Goal: Task Accomplishment & Management: Use online tool/utility

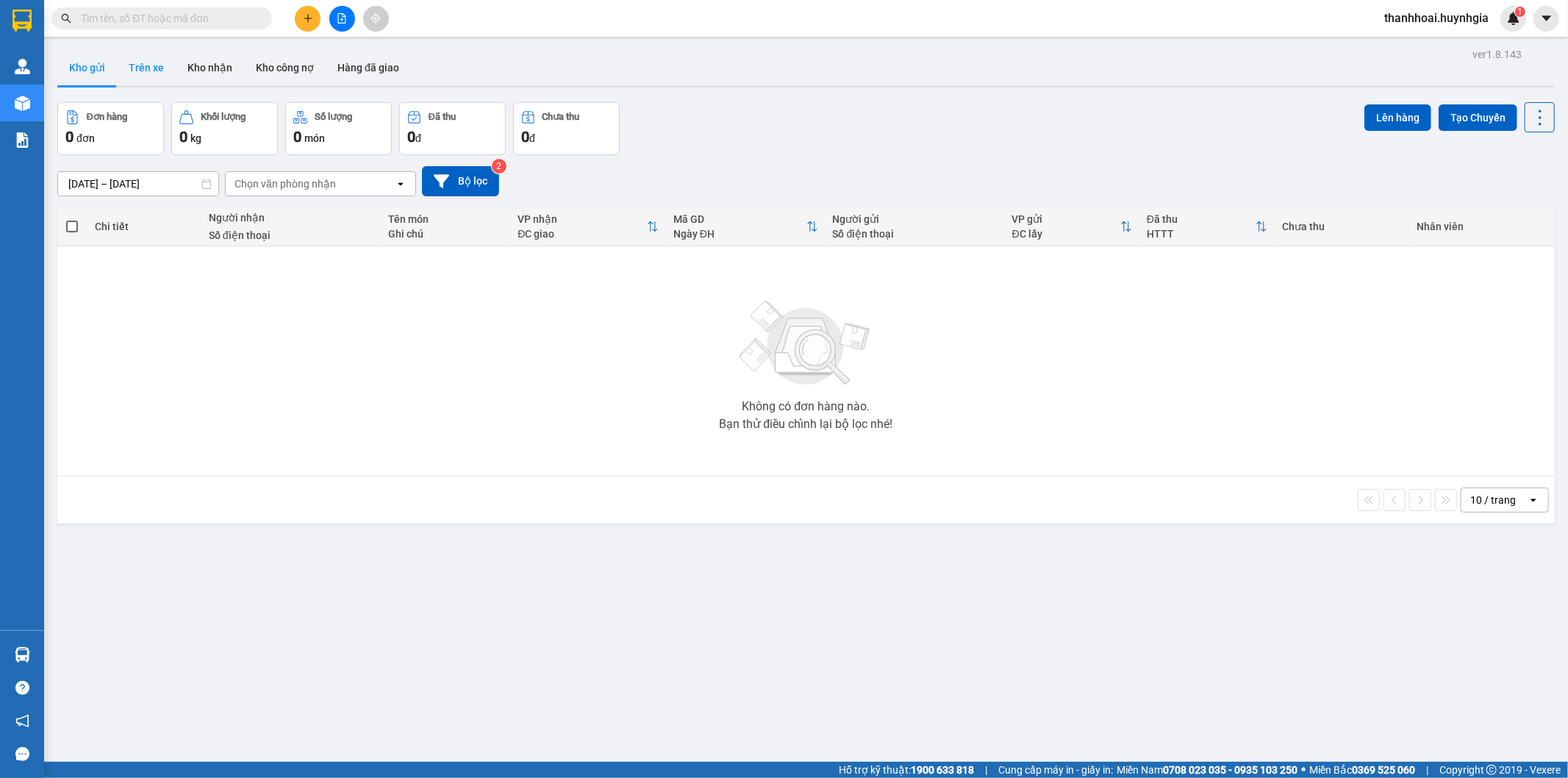
click at [162, 72] on button "Trên xe" at bounding box center [145, 67] width 59 height 35
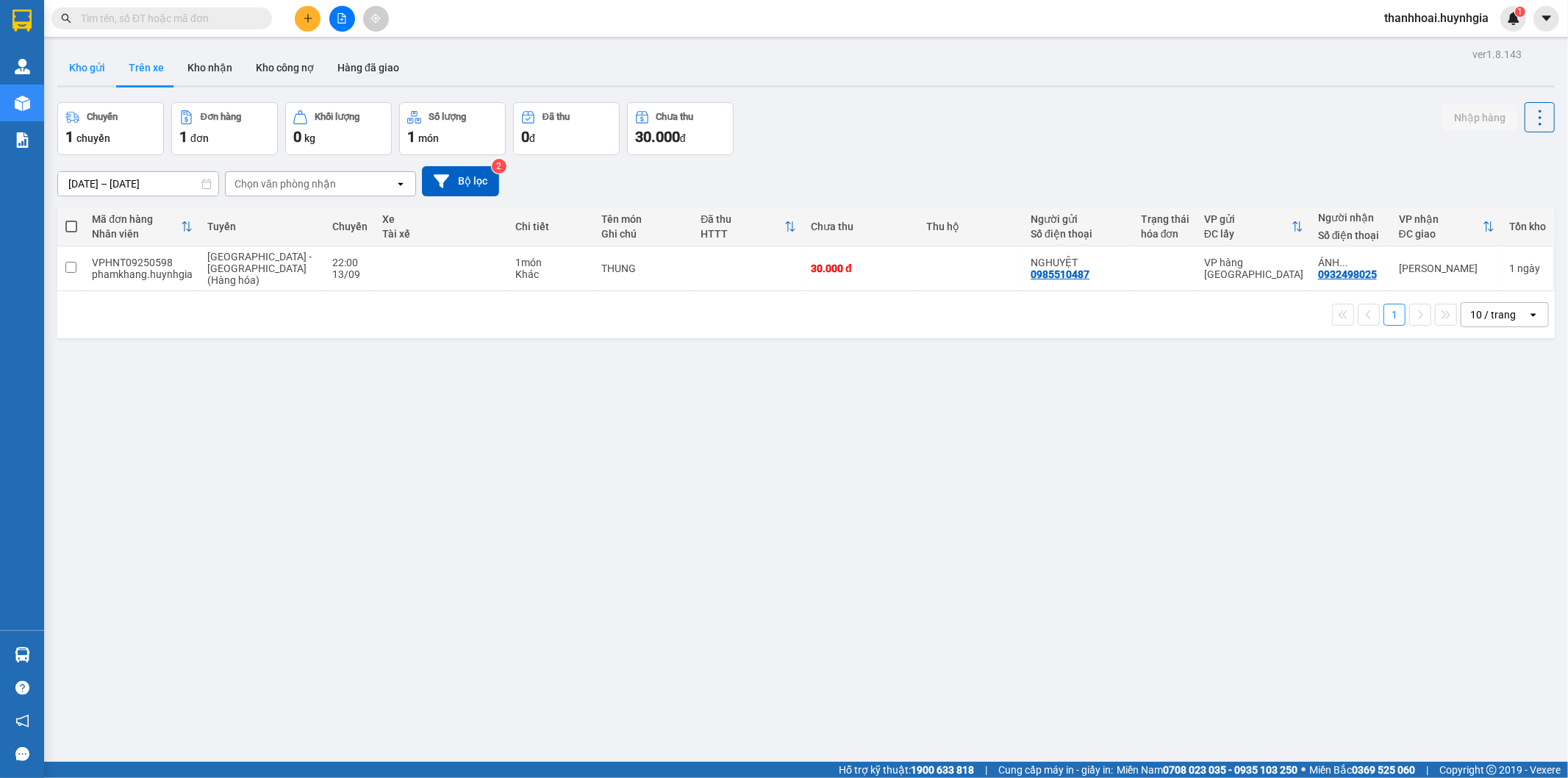
click at [79, 66] on button "Kho gửi" at bounding box center [88, 67] width 60 height 35
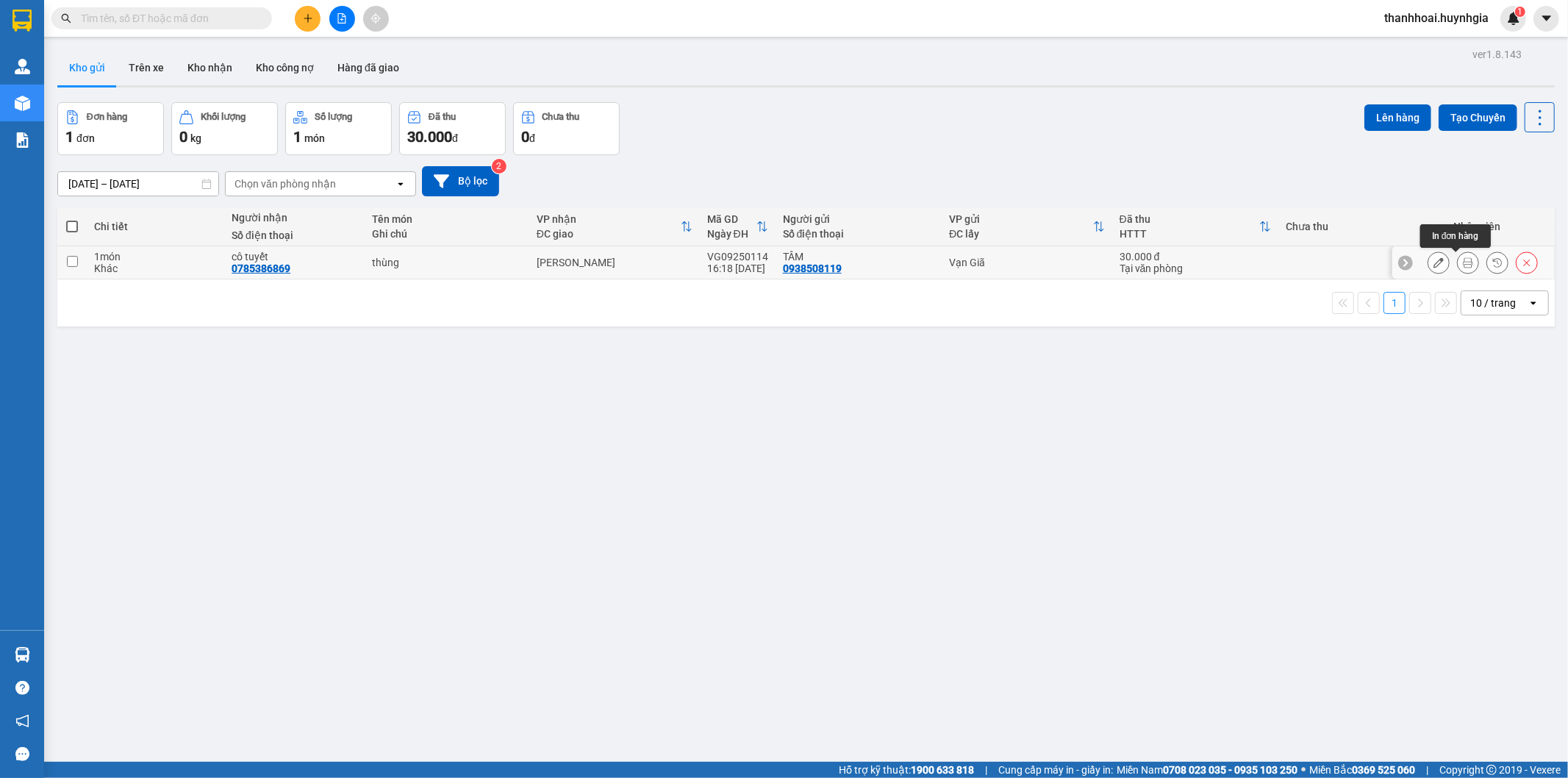
click at [1463, 261] on icon at bounding box center [1468, 262] width 10 height 10
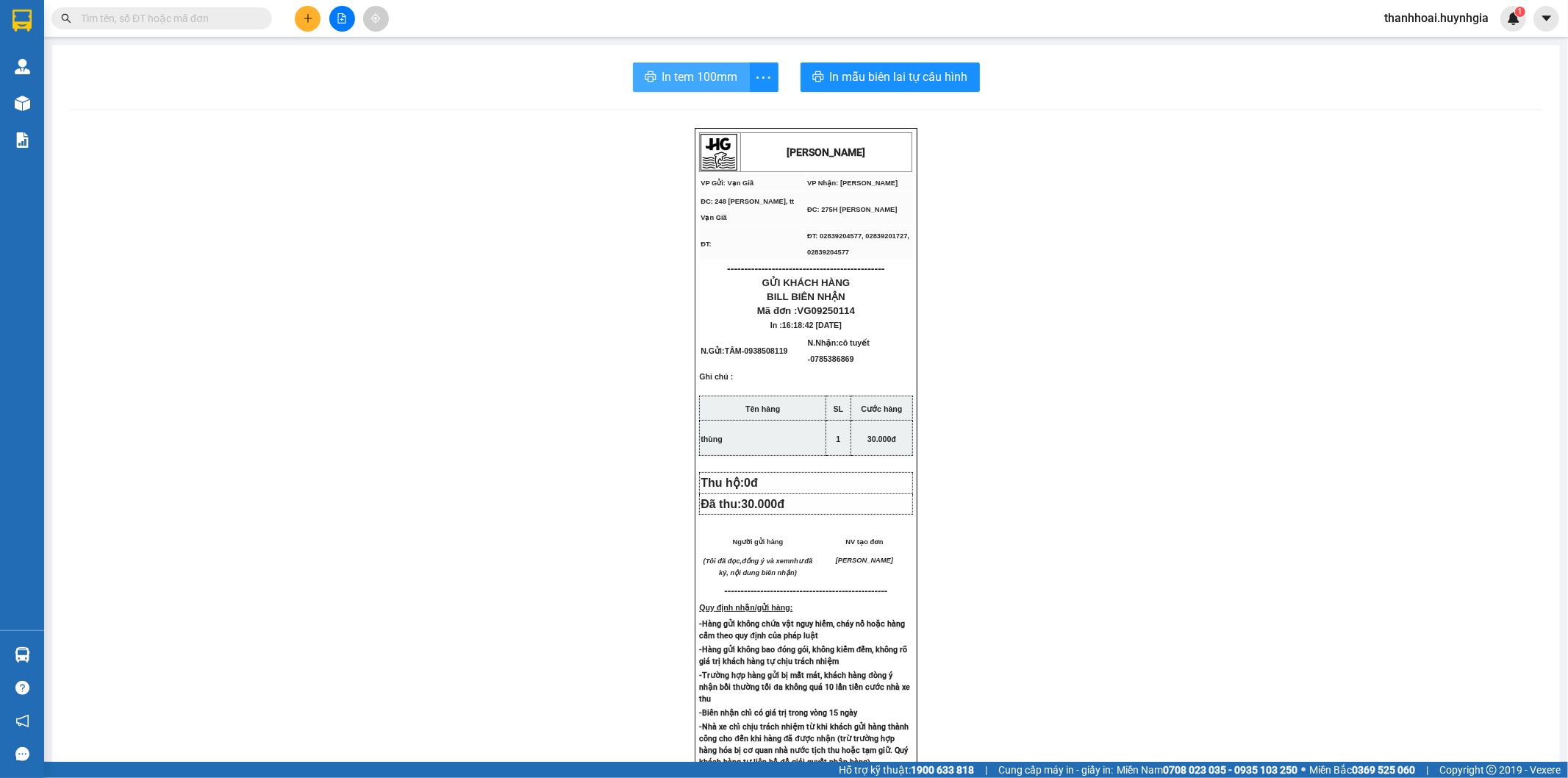
click at [700, 79] on span "In tem 100mm" at bounding box center [700, 77] width 76 height 18
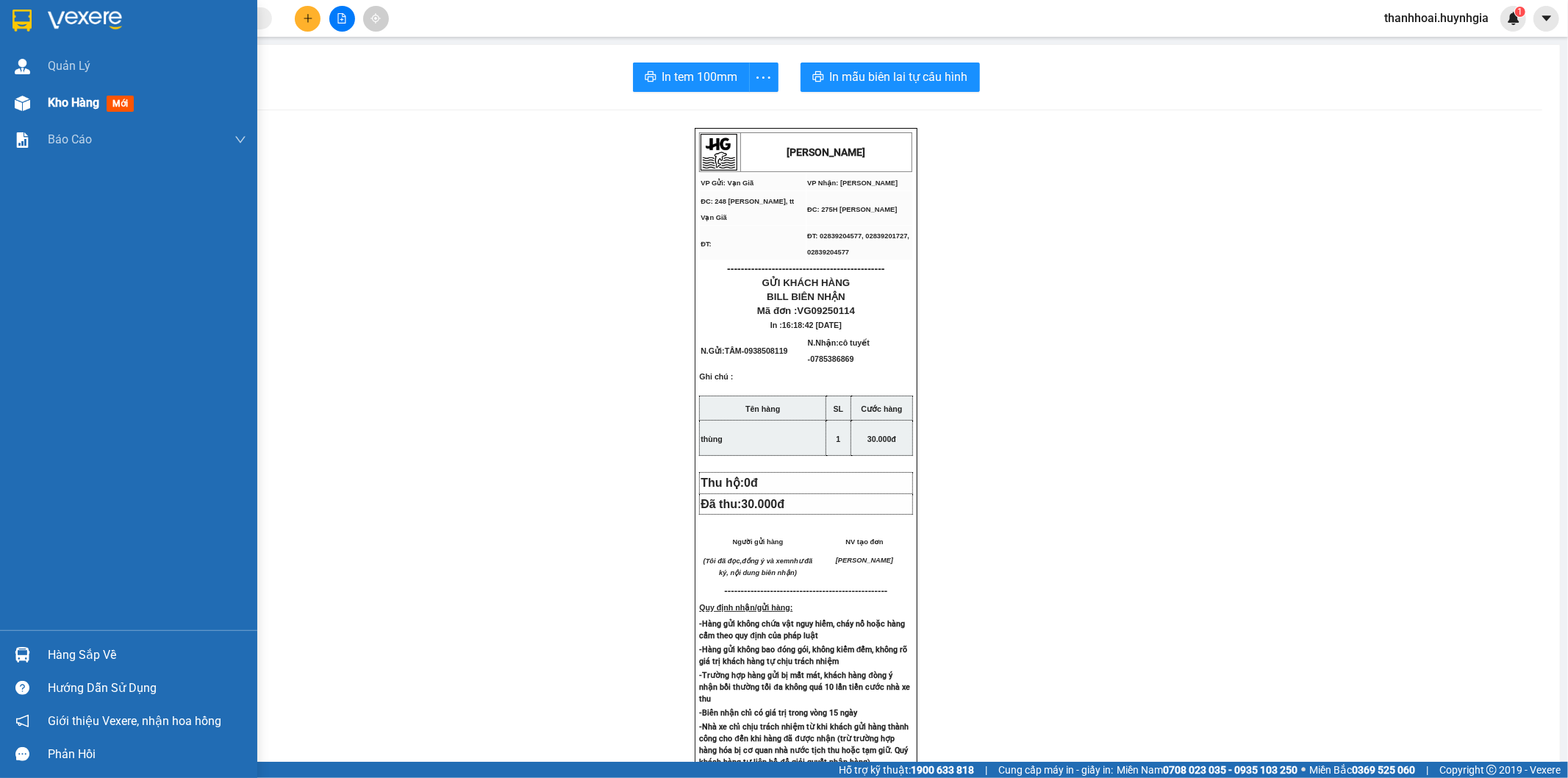
click at [57, 104] on span "Kho hàng" at bounding box center [74, 103] width 52 height 14
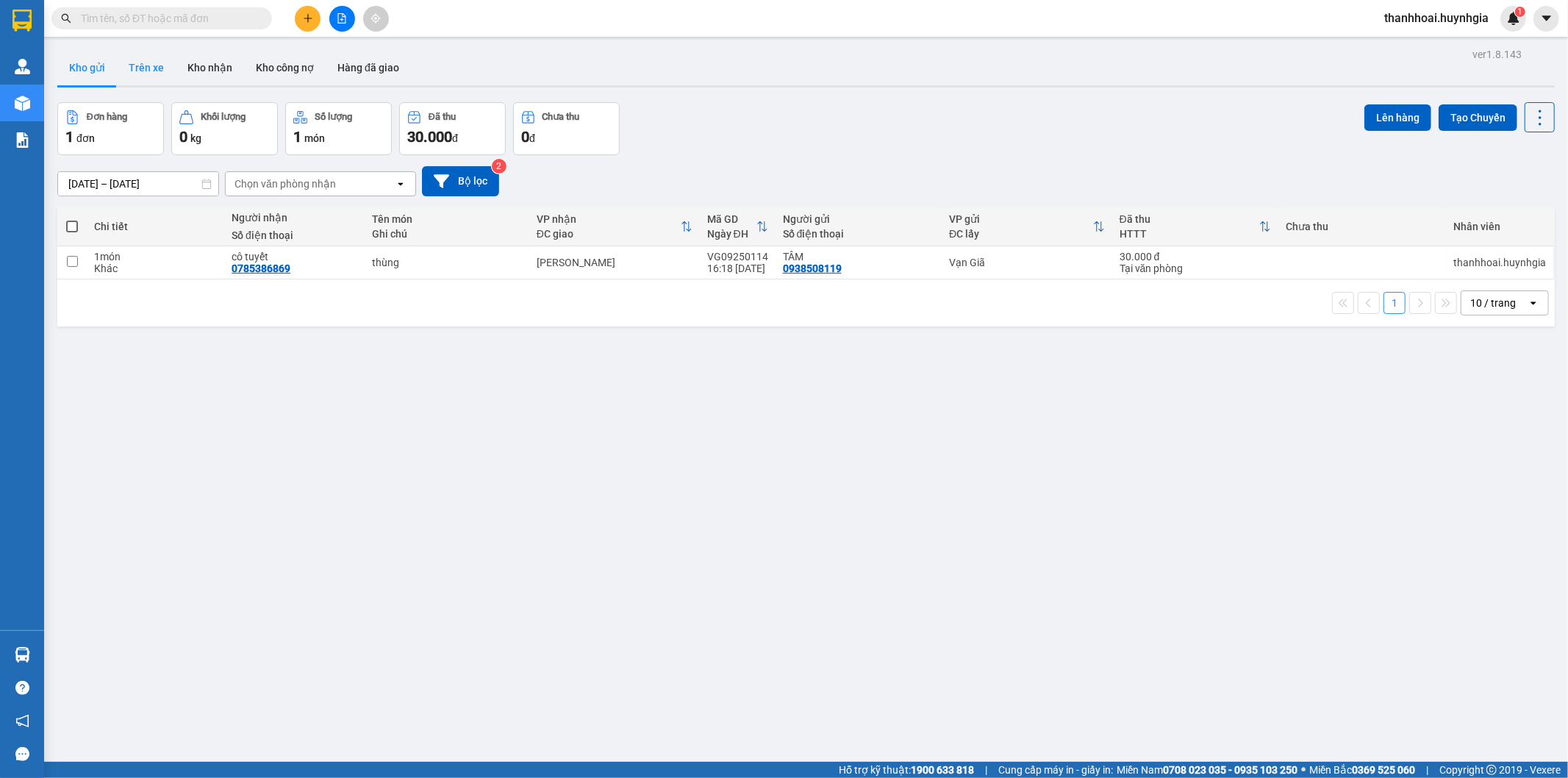
click at [147, 68] on button "Trên xe" at bounding box center [145, 67] width 59 height 35
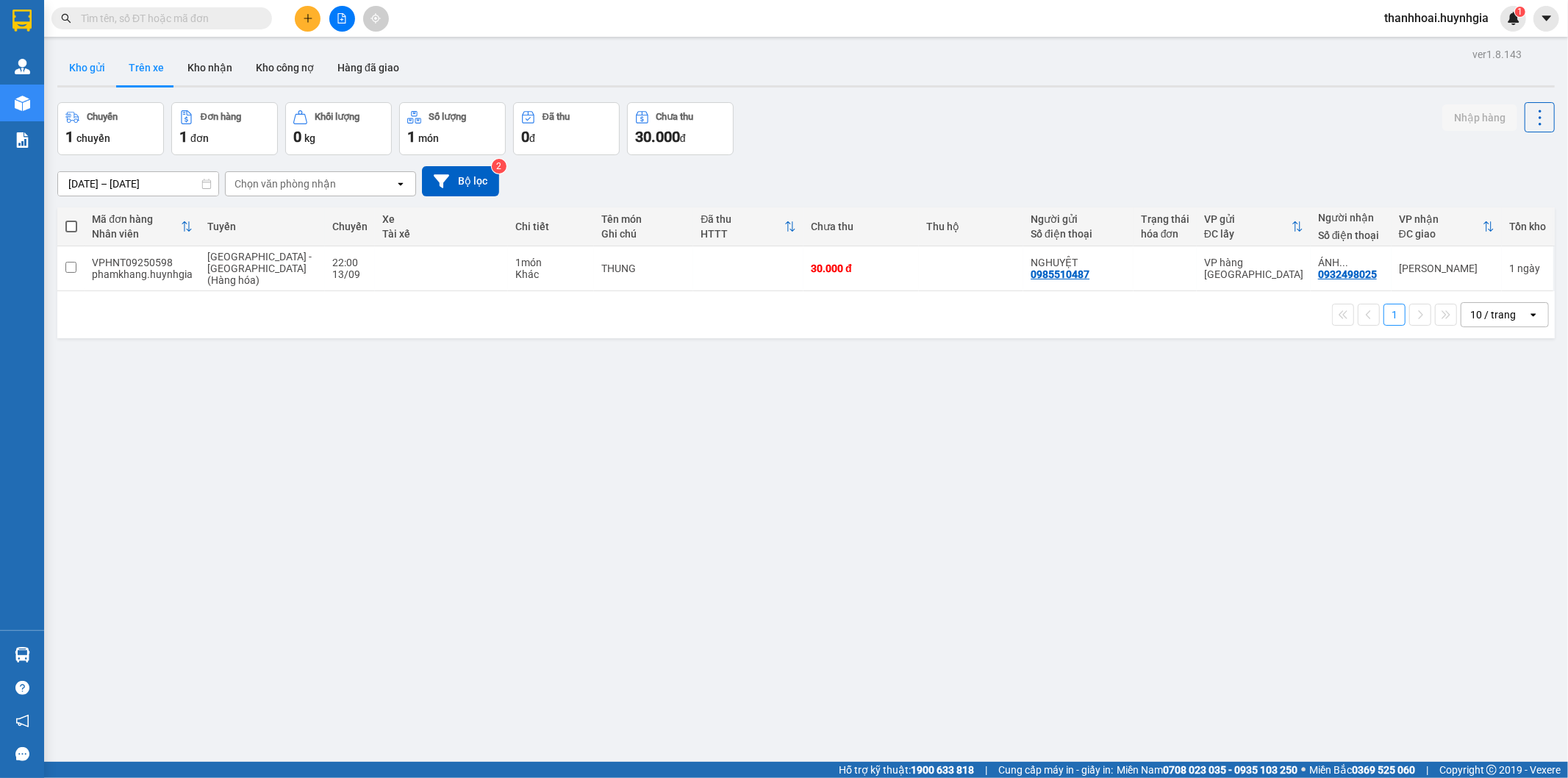
click at [72, 65] on button "Kho gửi" at bounding box center [88, 67] width 60 height 35
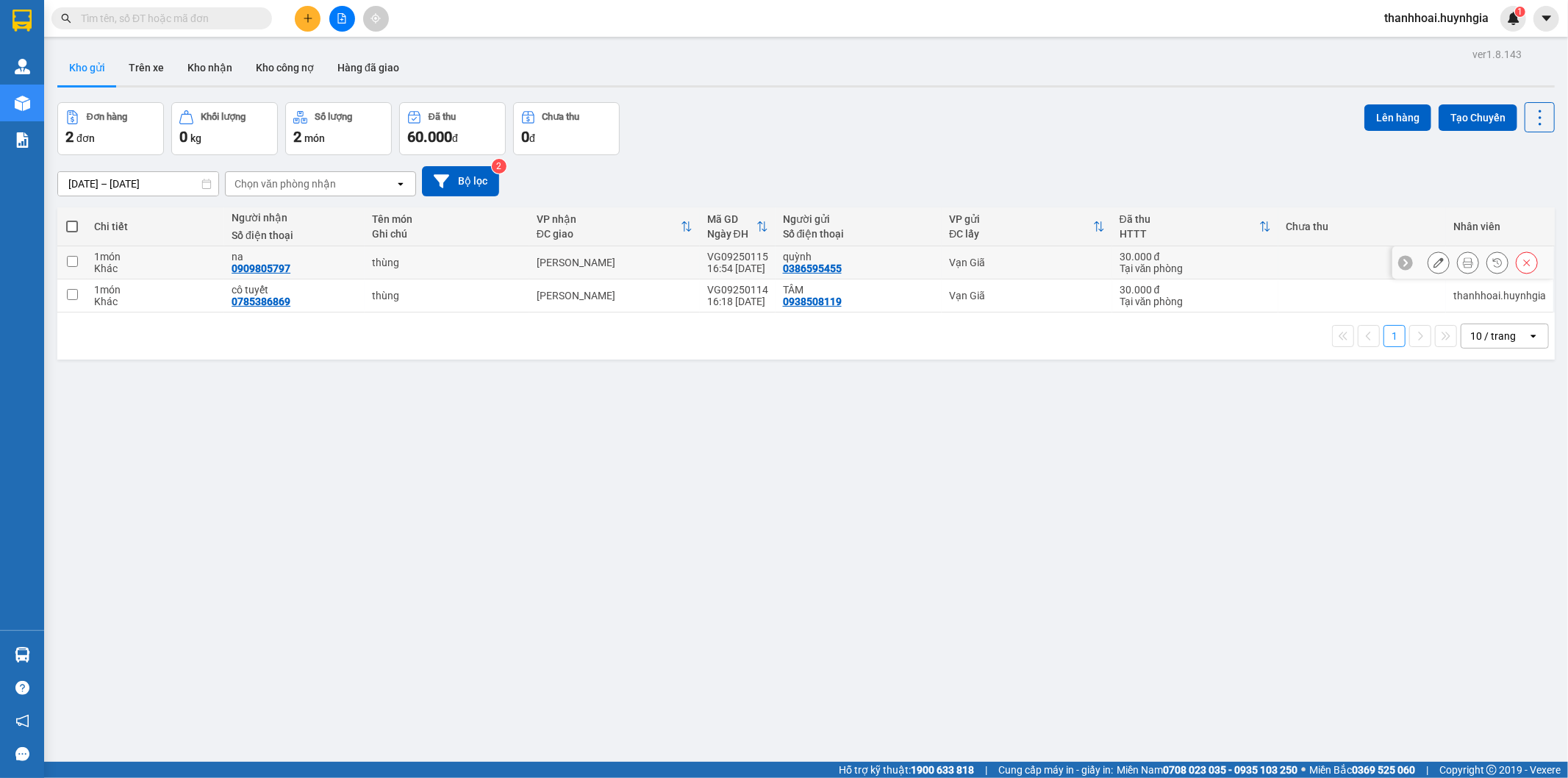
click at [1457, 257] on button at bounding box center [1467, 263] width 21 height 26
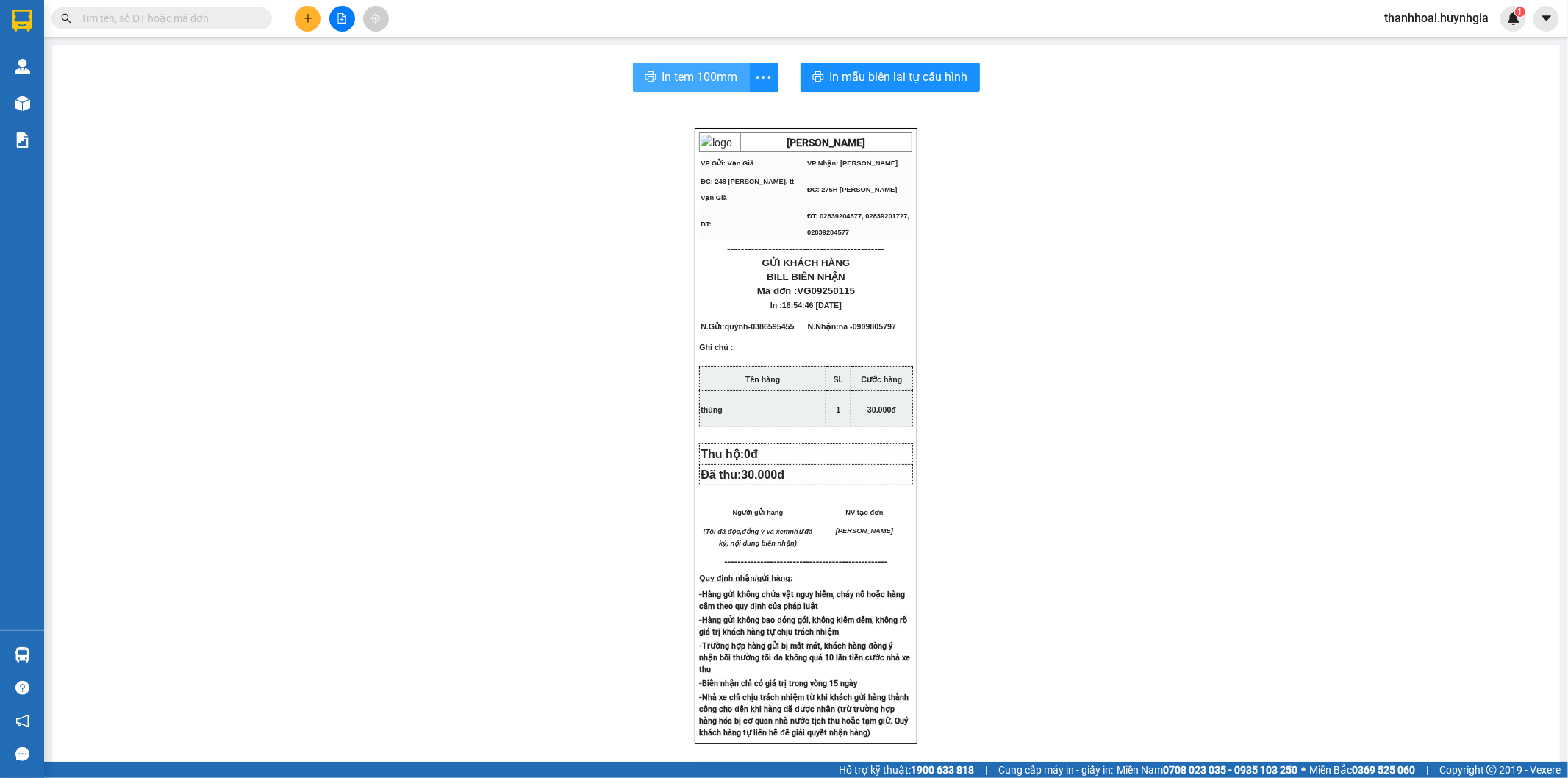
click at [662, 72] on span "In tem 100mm" at bounding box center [700, 77] width 76 height 18
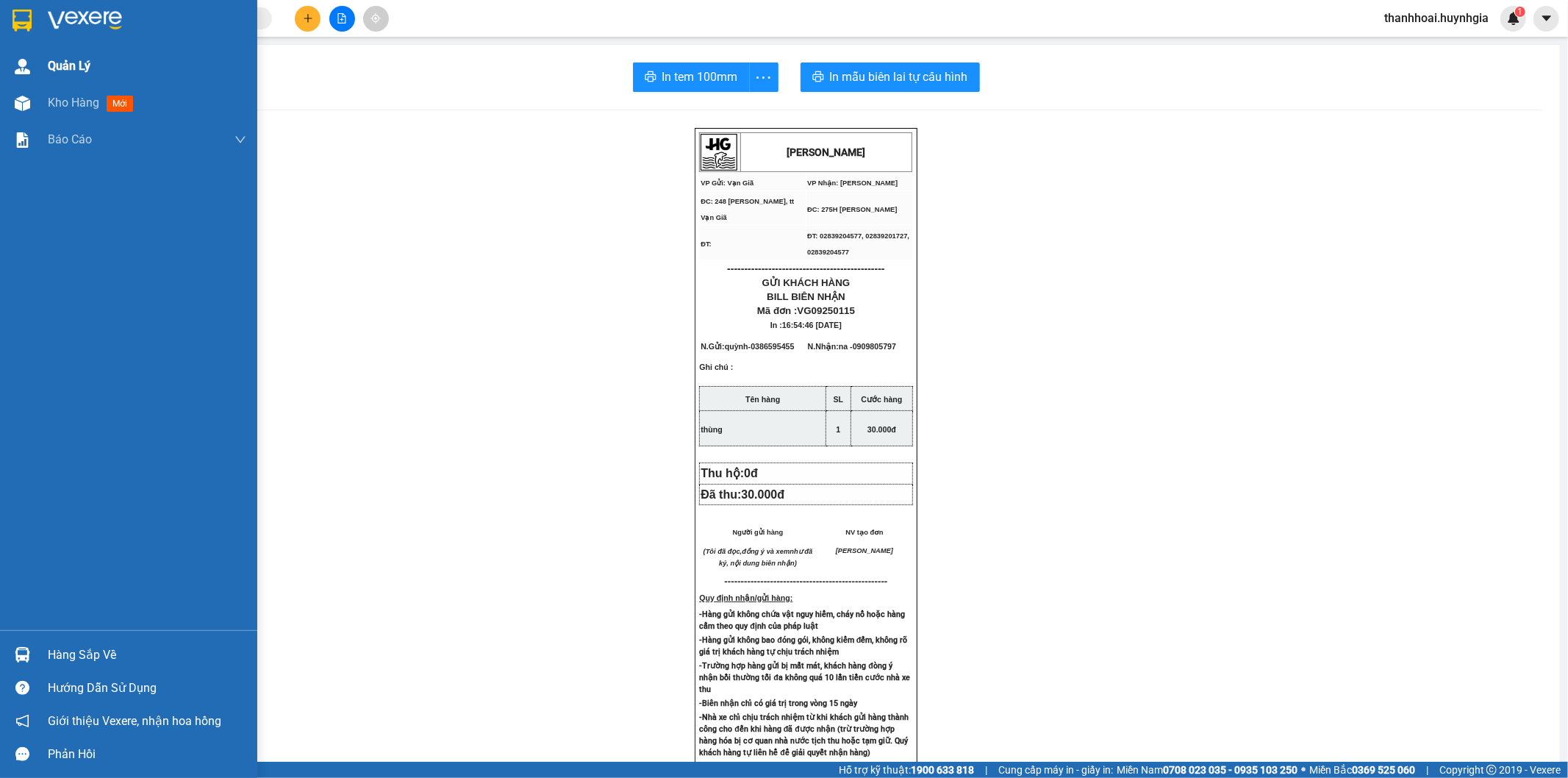
click at [76, 67] on span "Quản Lý" at bounding box center [69, 66] width 43 height 18
click at [67, 111] on div "Kho hàng mới" at bounding box center [94, 103] width 92 height 18
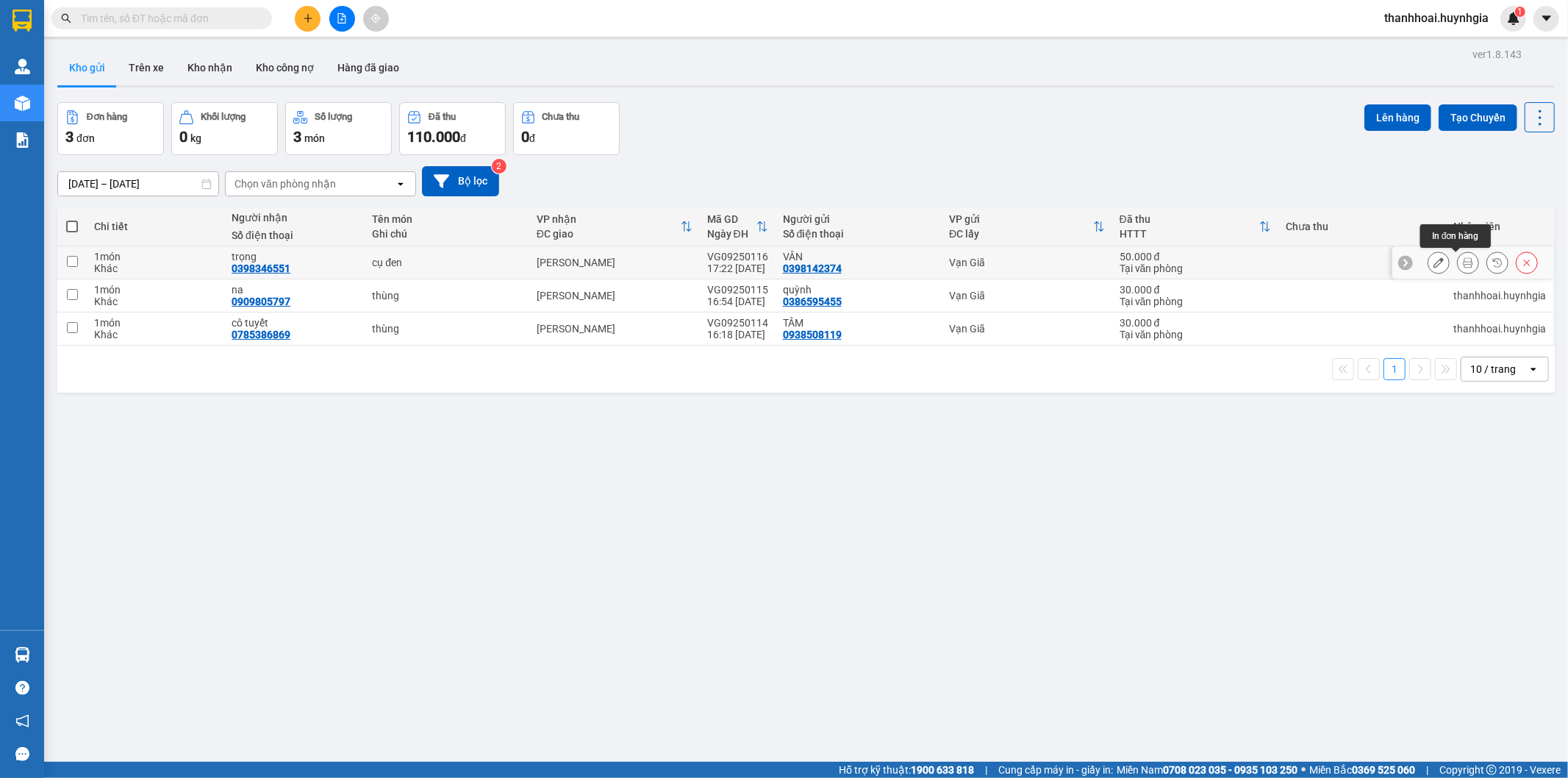
click at [1457, 256] on button at bounding box center [1467, 263] width 21 height 26
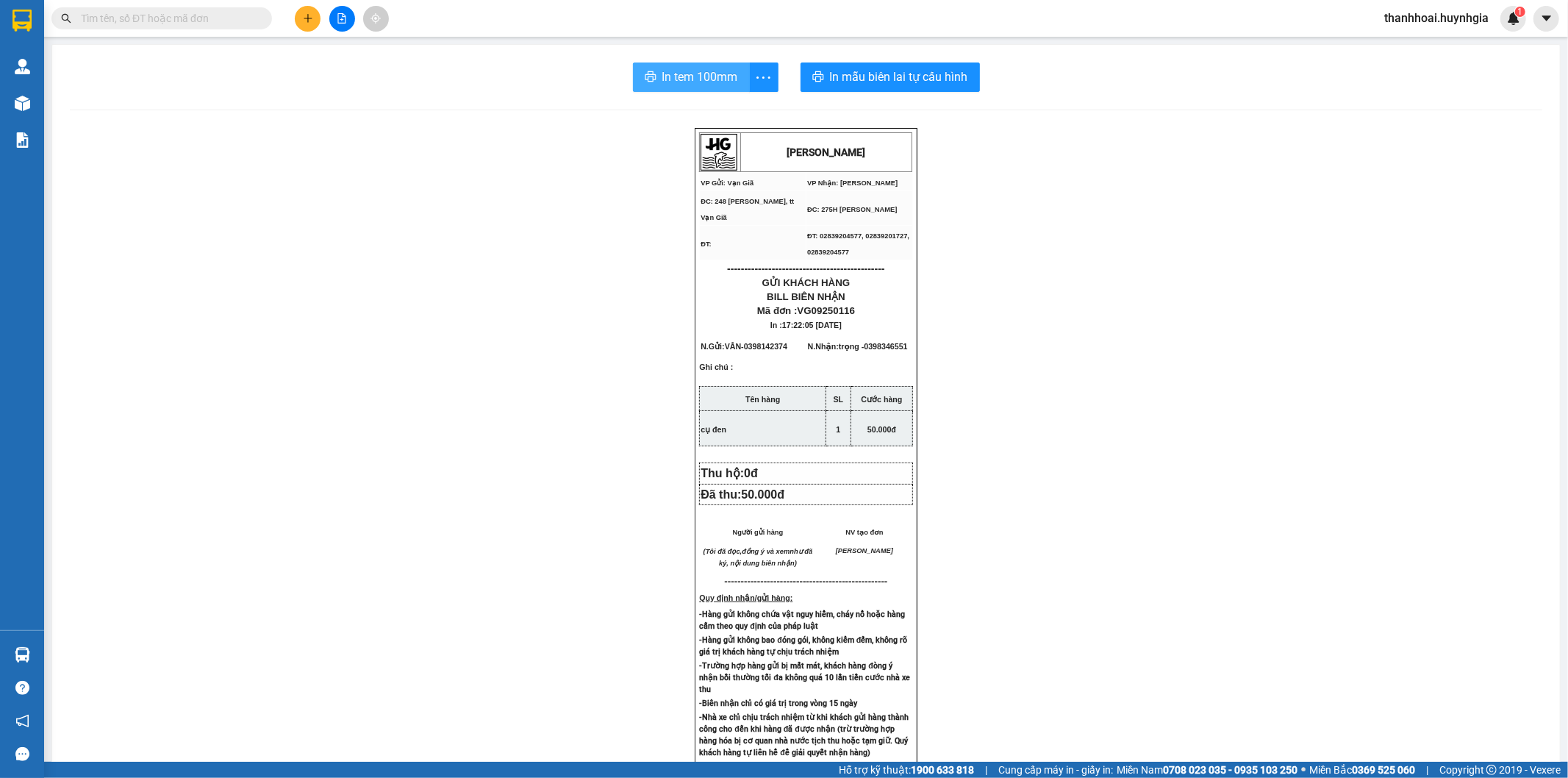
click at [666, 65] on button "In tem 100mm" at bounding box center [690, 78] width 117 height 30
click at [685, 68] on span "In tem 100mm" at bounding box center [700, 77] width 76 height 18
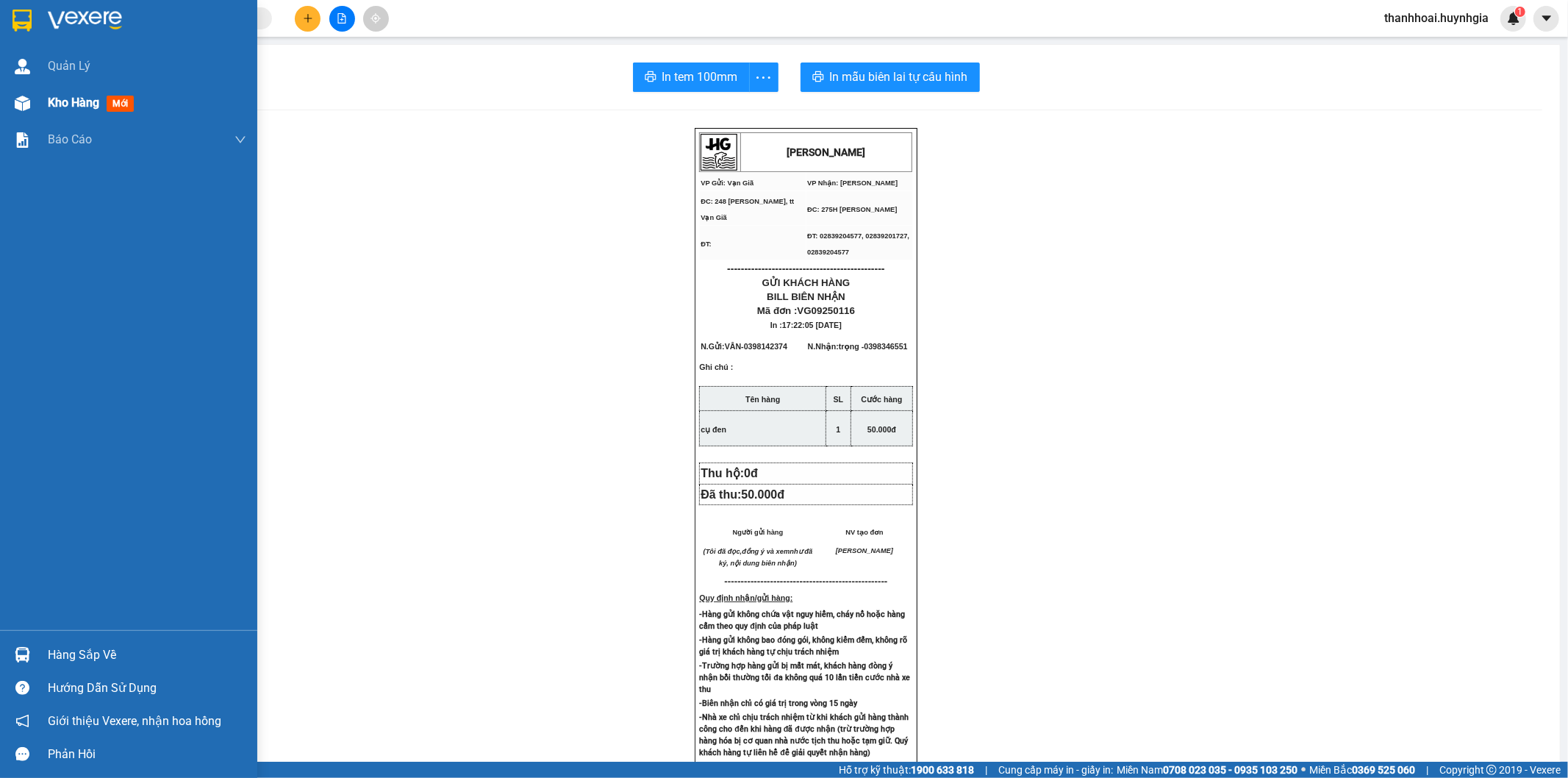
click at [77, 106] on span "Kho hàng" at bounding box center [74, 103] width 52 height 14
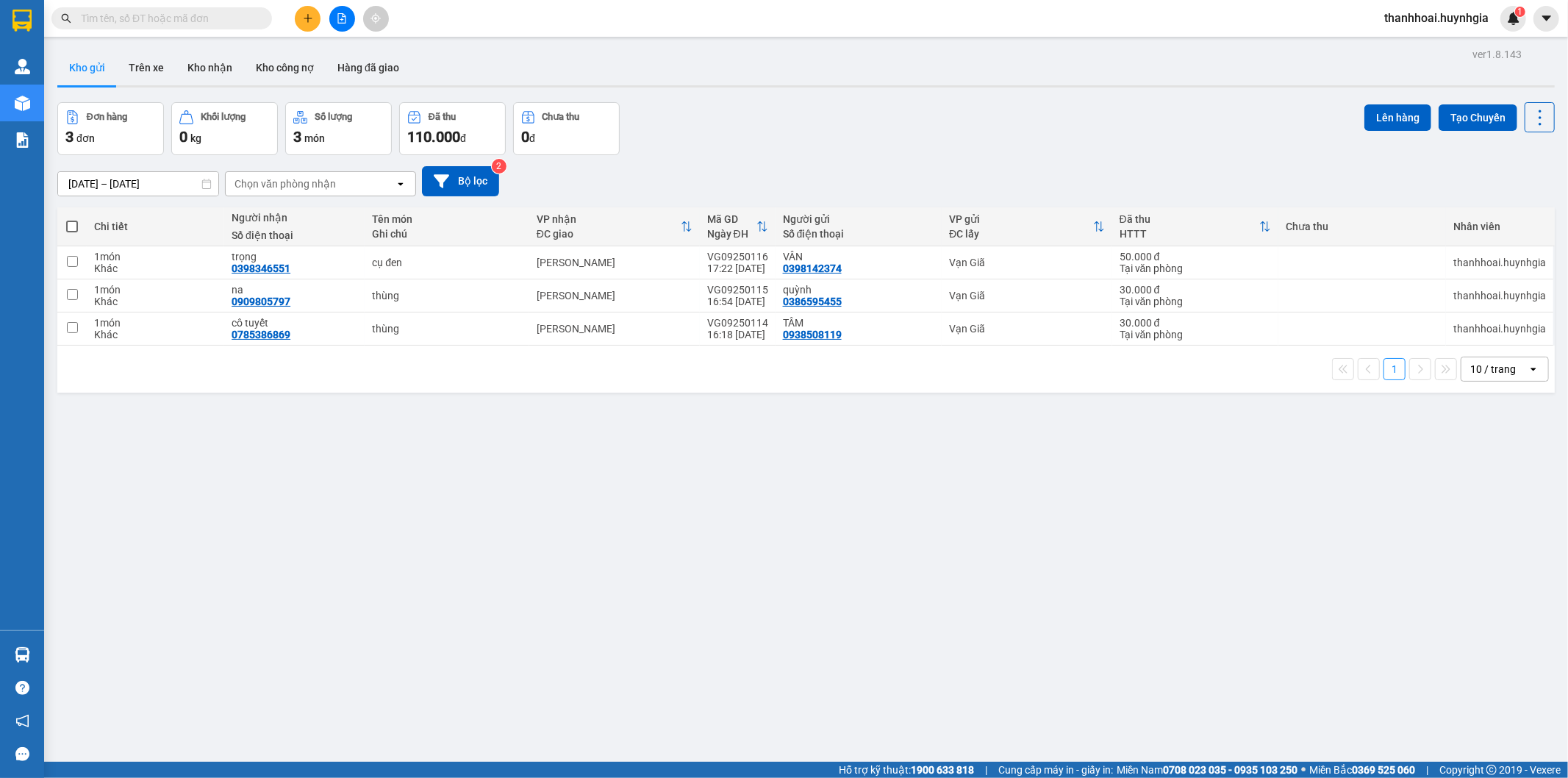
click at [828, 535] on div "ver 1.8.143 Kho gửi Trên xe Kho nhận Kho công nợ Hàng đã giao Đơn hàng 3 đơn Kh…" at bounding box center [806, 432] width 1509 height 778
